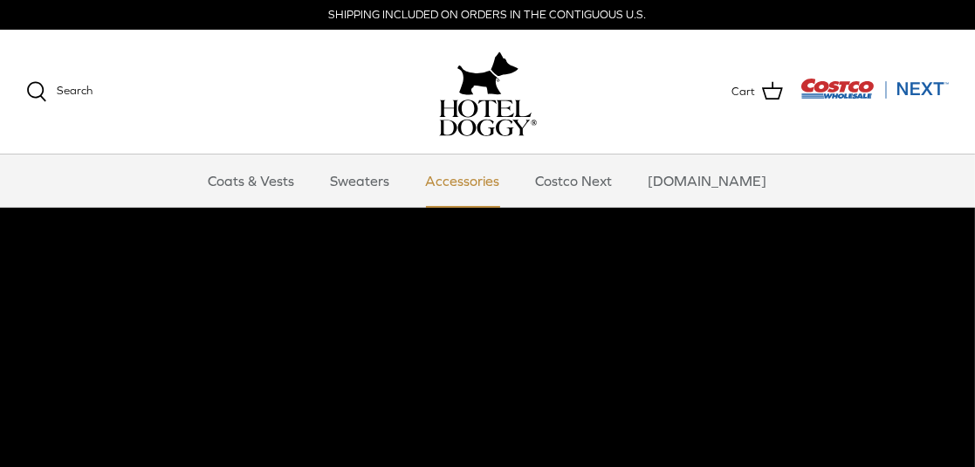
click at [496, 185] on link "Accessories" at bounding box center [463, 181] width 106 height 52
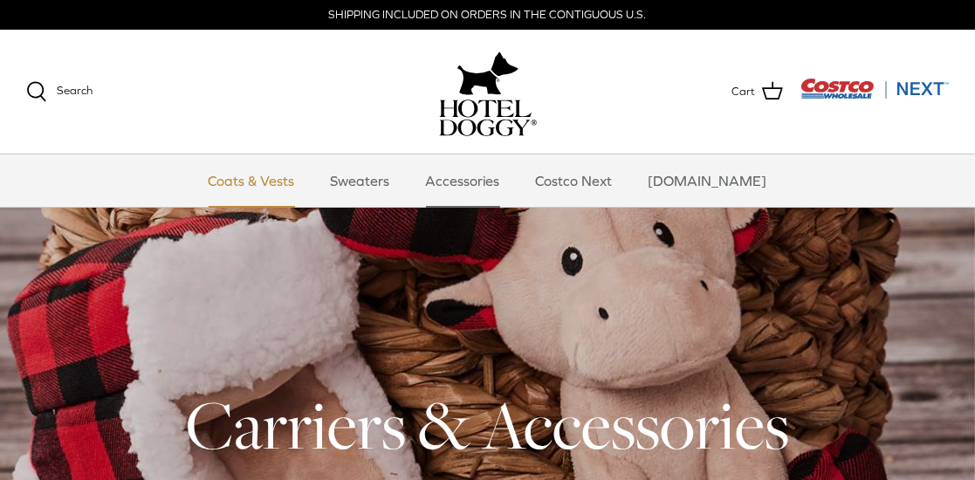
click at [283, 185] on link "Coats & Vests" at bounding box center [252, 181] width 118 height 52
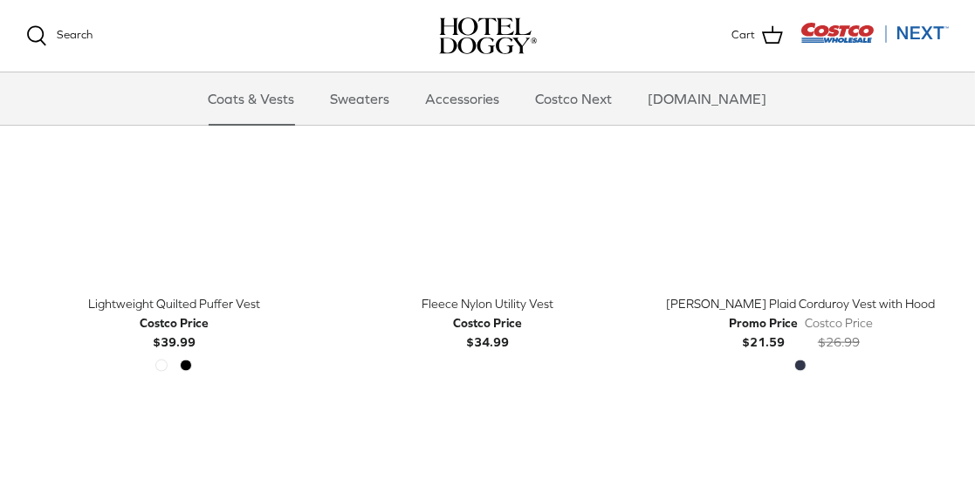
scroll to position [1825, 0]
